Goal: Information Seeking & Learning: Learn about a topic

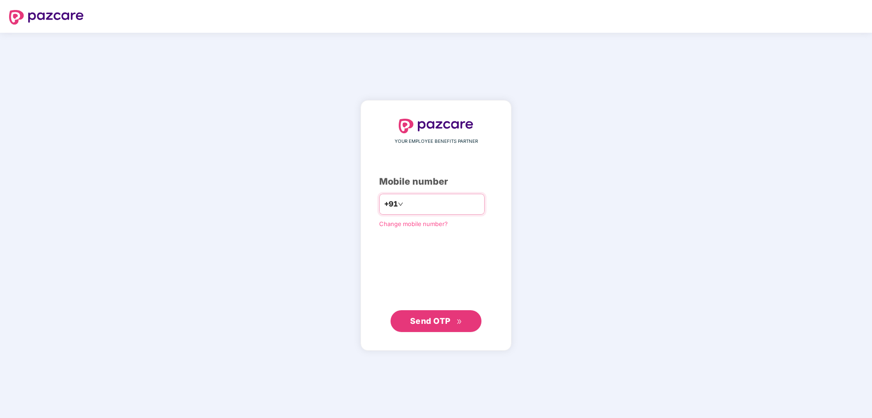
click at [414, 211] on input "number" at bounding box center [442, 204] width 75 height 15
type input "**********"
click at [455, 326] on span "Send OTP" at bounding box center [436, 321] width 52 height 13
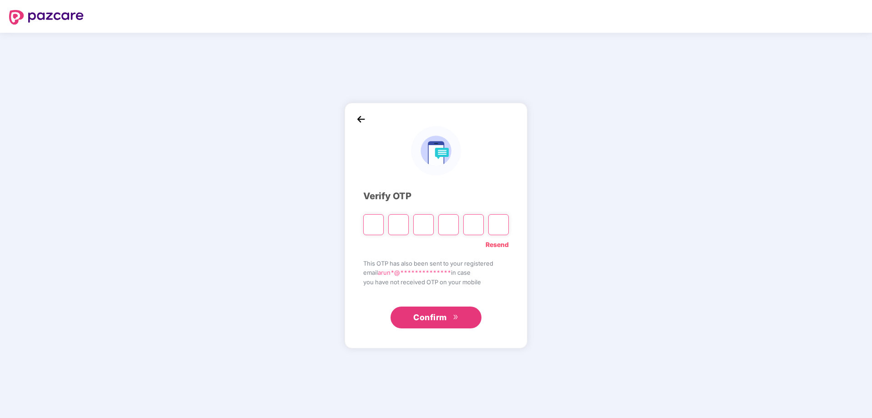
paste input "*"
type input "*"
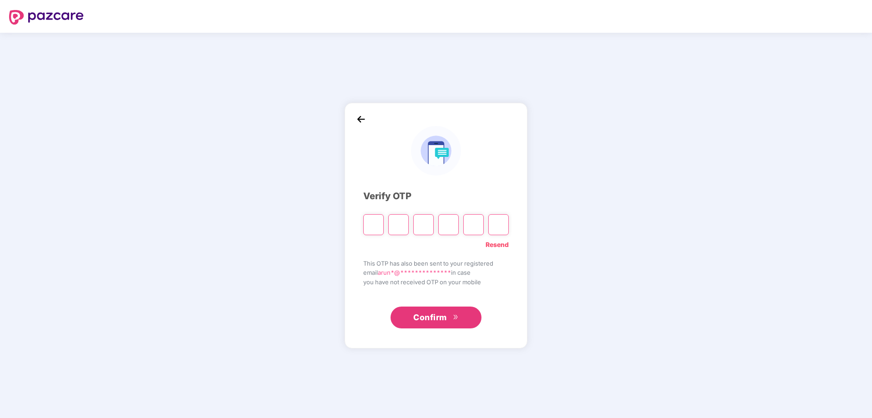
type input "*"
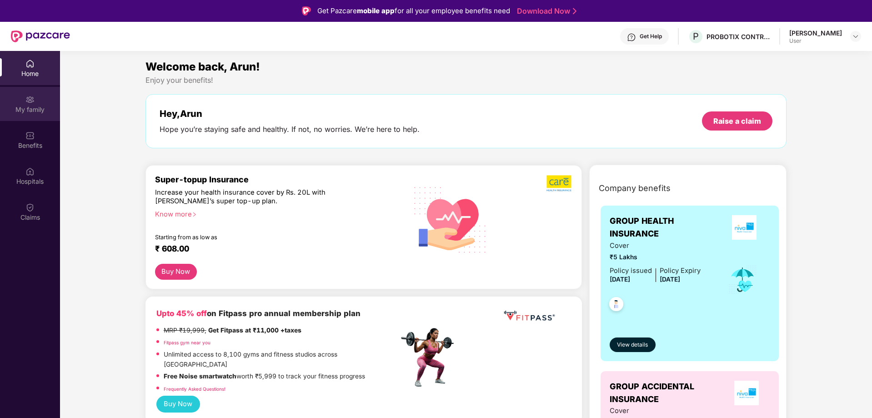
click at [24, 109] on div "My family" at bounding box center [30, 109] width 60 height 9
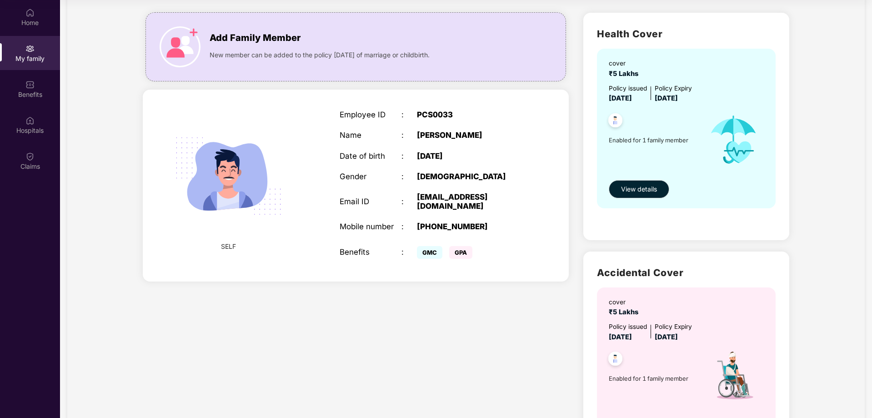
scroll to position [50, 0]
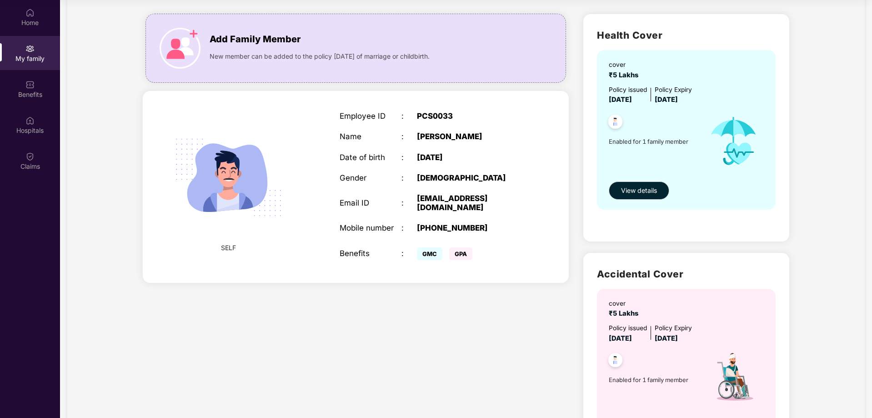
click at [641, 146] on div "Enabled for 1 family member" at bounding box center [654, 140] width 91 height 71
click at [635, 199] on button "View details" at bounding box center [639, 190] width 60 height 18
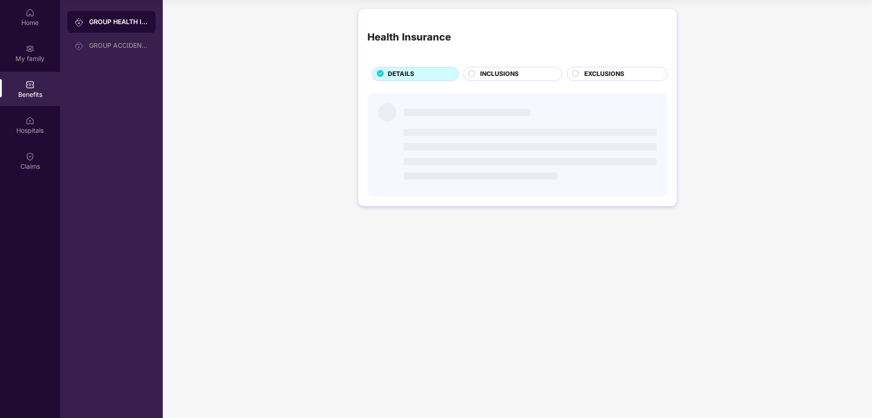
click at [635, 199] on div "Health Insurance DETAILS INCLUSIONS EXCLUSIONS" at bounding box center [517, 112] width 709 height 215
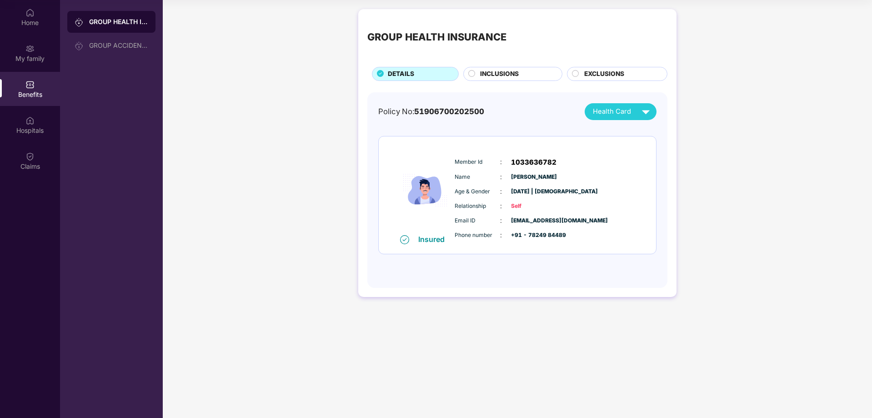
click at [531, 71] on div "INCLUSIONS" at bounding box center [517, 74] width 82 height 11
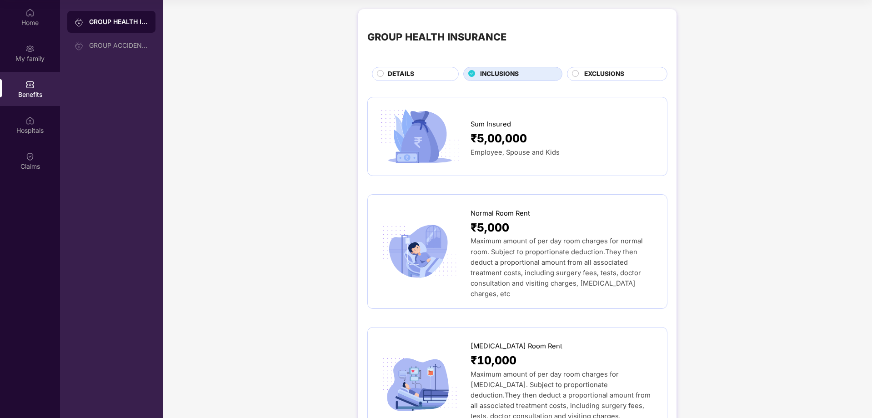
click at [587, 80] on div "EXCLUSIONS" at bounding box center [621, 74] width 83 height 11
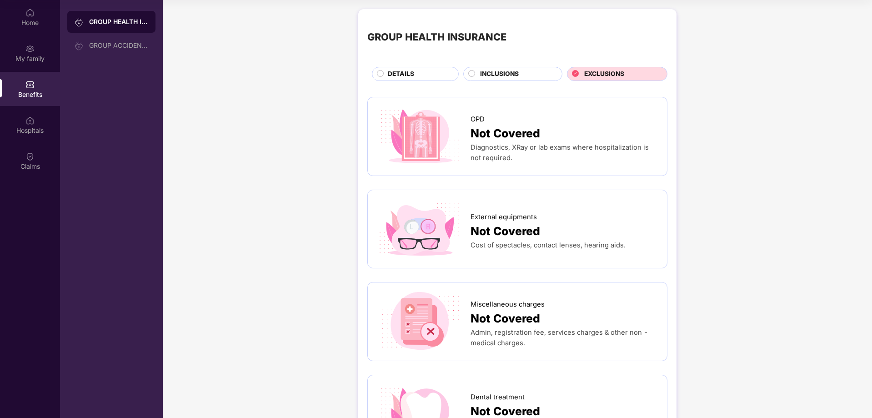
click at [517, 74] on span "INCLUSIONS" at bounding box center [499, 74] width 39 height 10
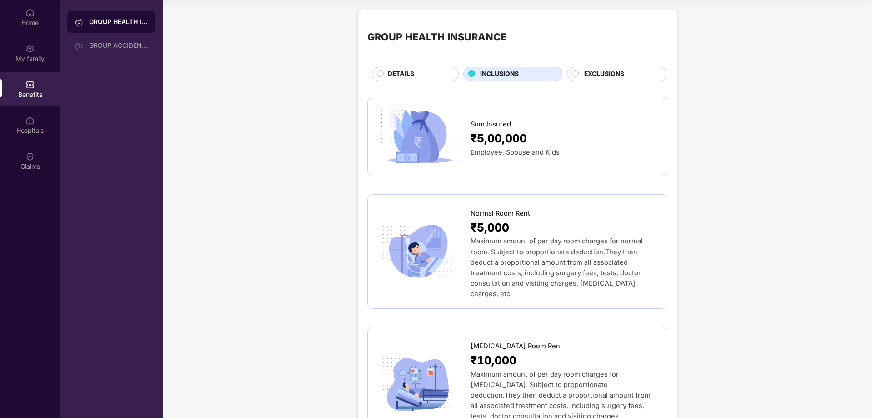
click at [432, 73] on div "DETAILS" at bounding box center [418, 74] width 70 height 11
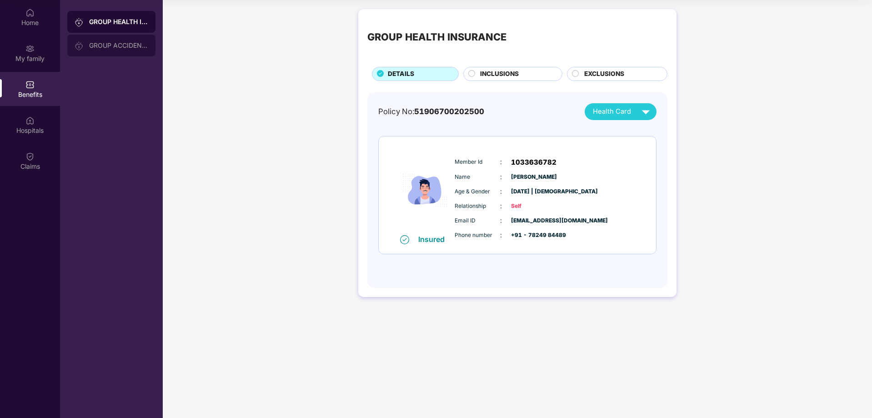
click at [122, 48] on div "GROUP ACCIDENTAL INSURANCE" at bounding box center [118, 45] width 59 height 7
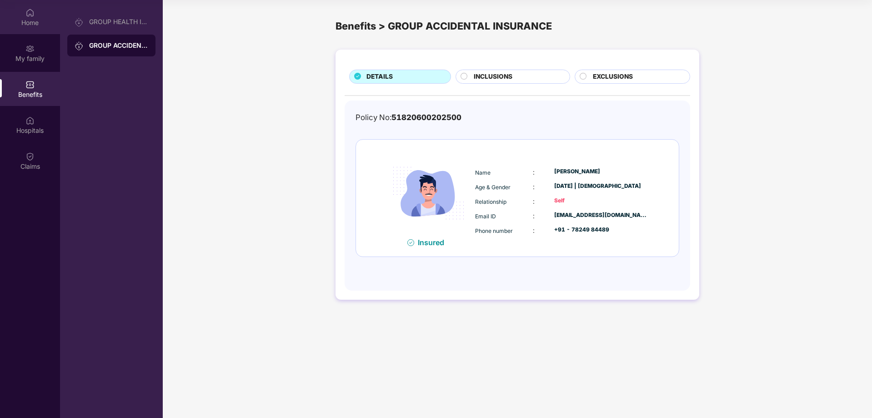
click at [45, 23] on div "Home" at bounding box center [30, 22] width 60 height 9
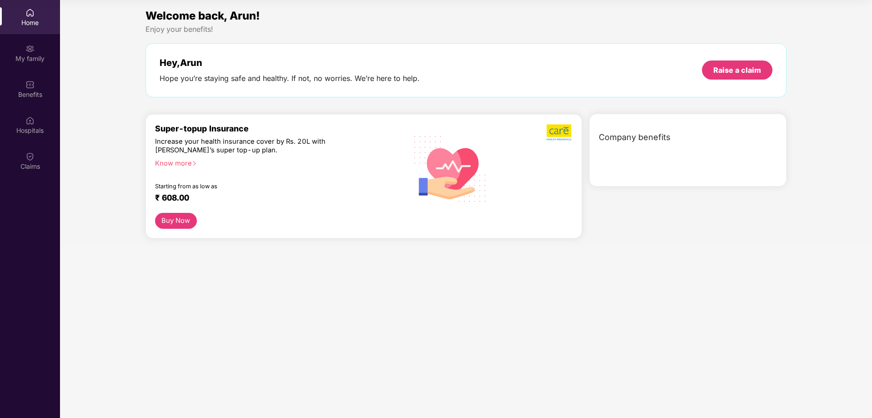
click at [31, 17] on img at bounding box center [29, 12] width 9 height 9
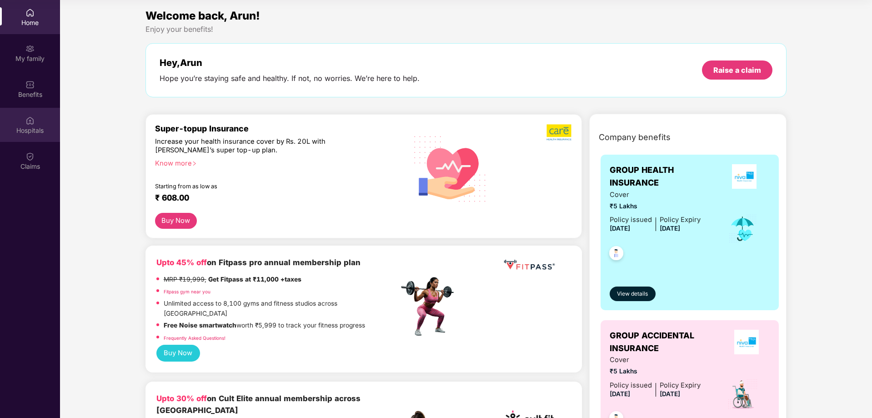
click at [36, 133] on div "Hospitals" at bounding box center [30, 130] width 60 height 9
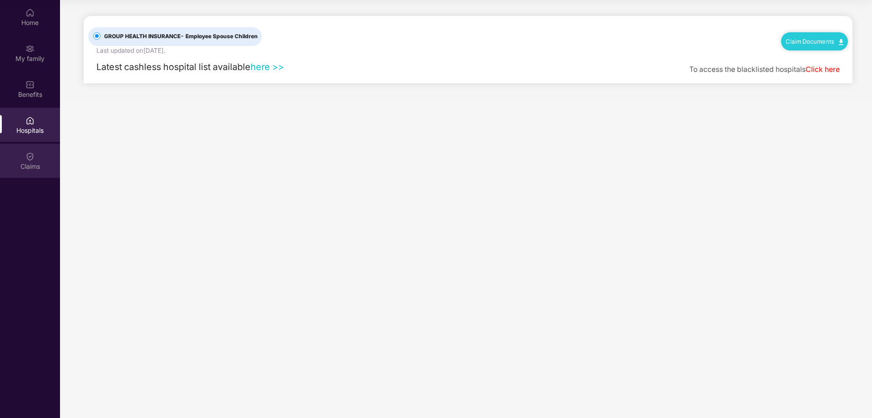
click at [38, 171] on div "Claims" at bounding box center [30, 161] width 60 height 34
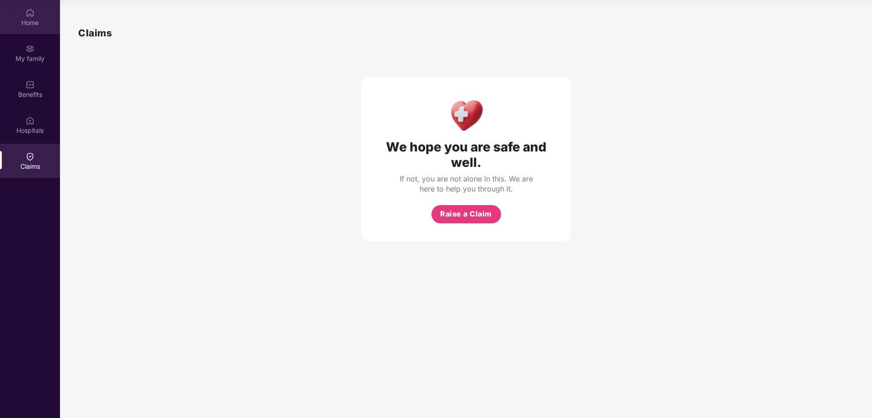
click at [24, 0] on div "Home" at bounding box center [30, 17] width 60 height 34
